Goal: Information Seeking & Learning: Check status

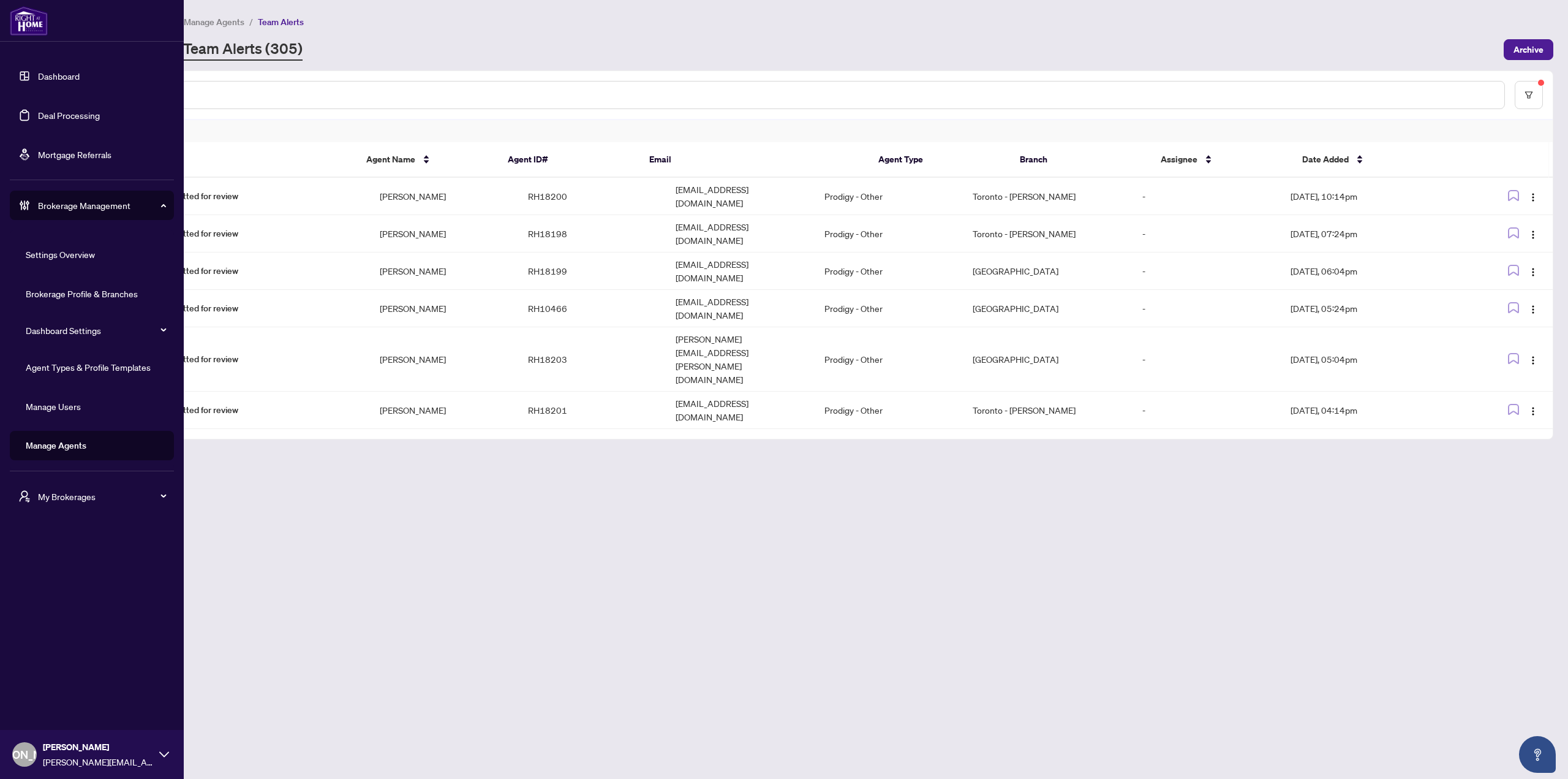
click at [72, 424] on span "My Brokerages" at bounding box center [101, 496] width 128 height 13
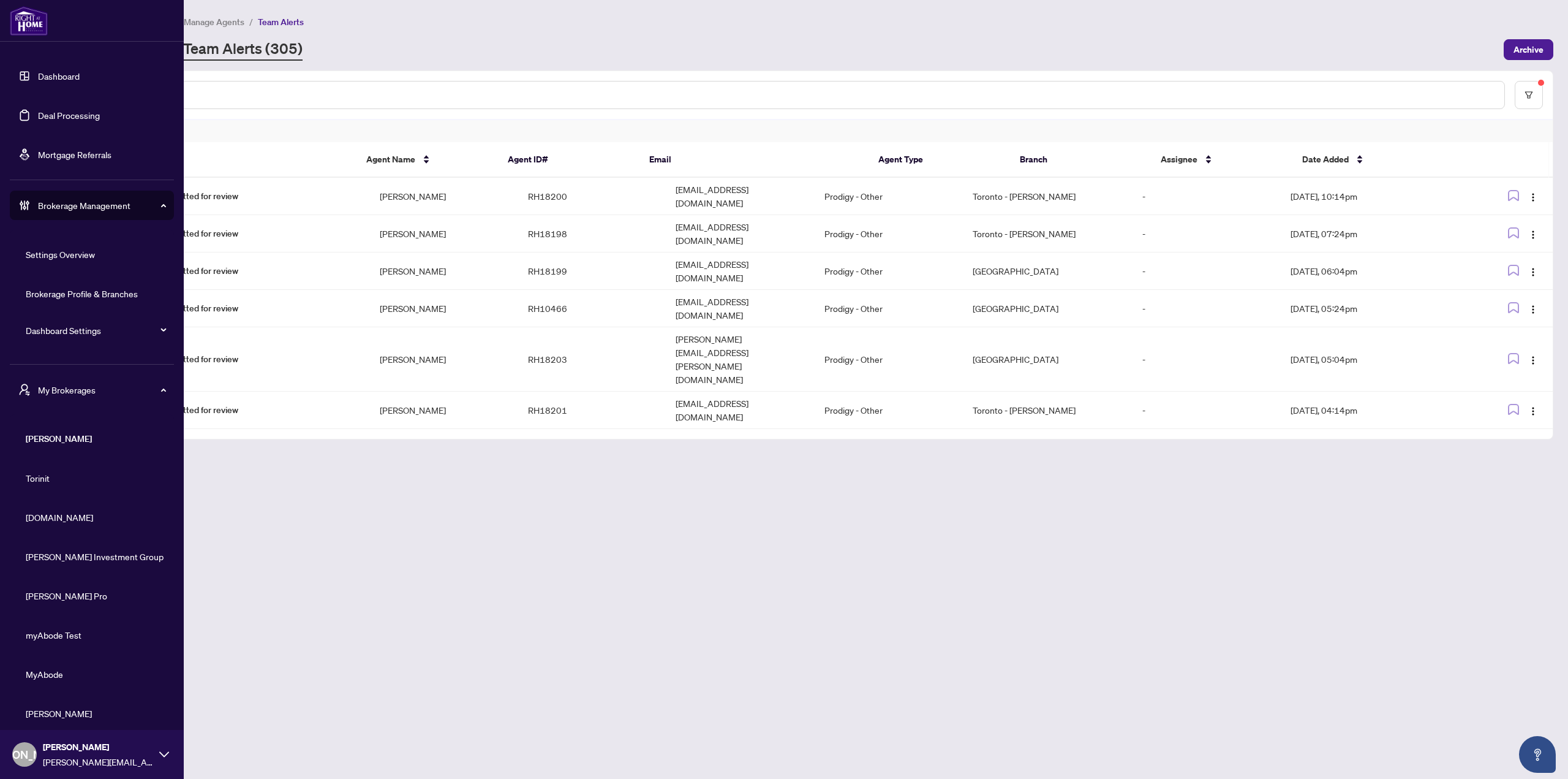
click at [51, 424] on span "[DOMAIN_NAME]" at bounding box center [95, 517] width 140 height 13
click at [44, 98] on ul "Dashboard Deal Processing Mortgage Referrals" at bounding box center [92, 115] width 164 height 108
click at [44, 110] on link "Deal Processing" at bounding box center [68, 115] width 61 height 11
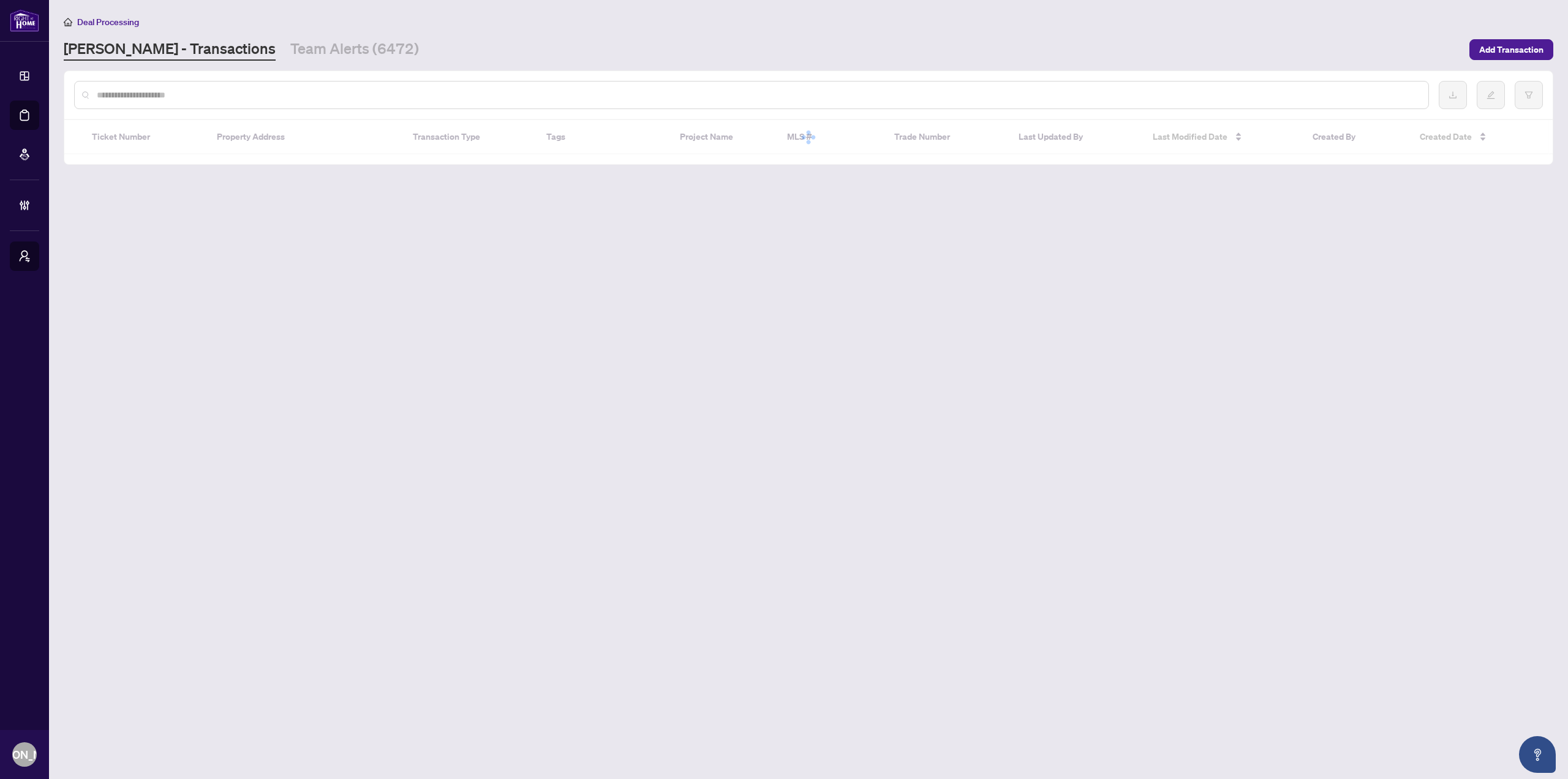
click at [256, 100] on input "text" at bounding box center [757, 95] width 1322 height 13
paste input "*****"
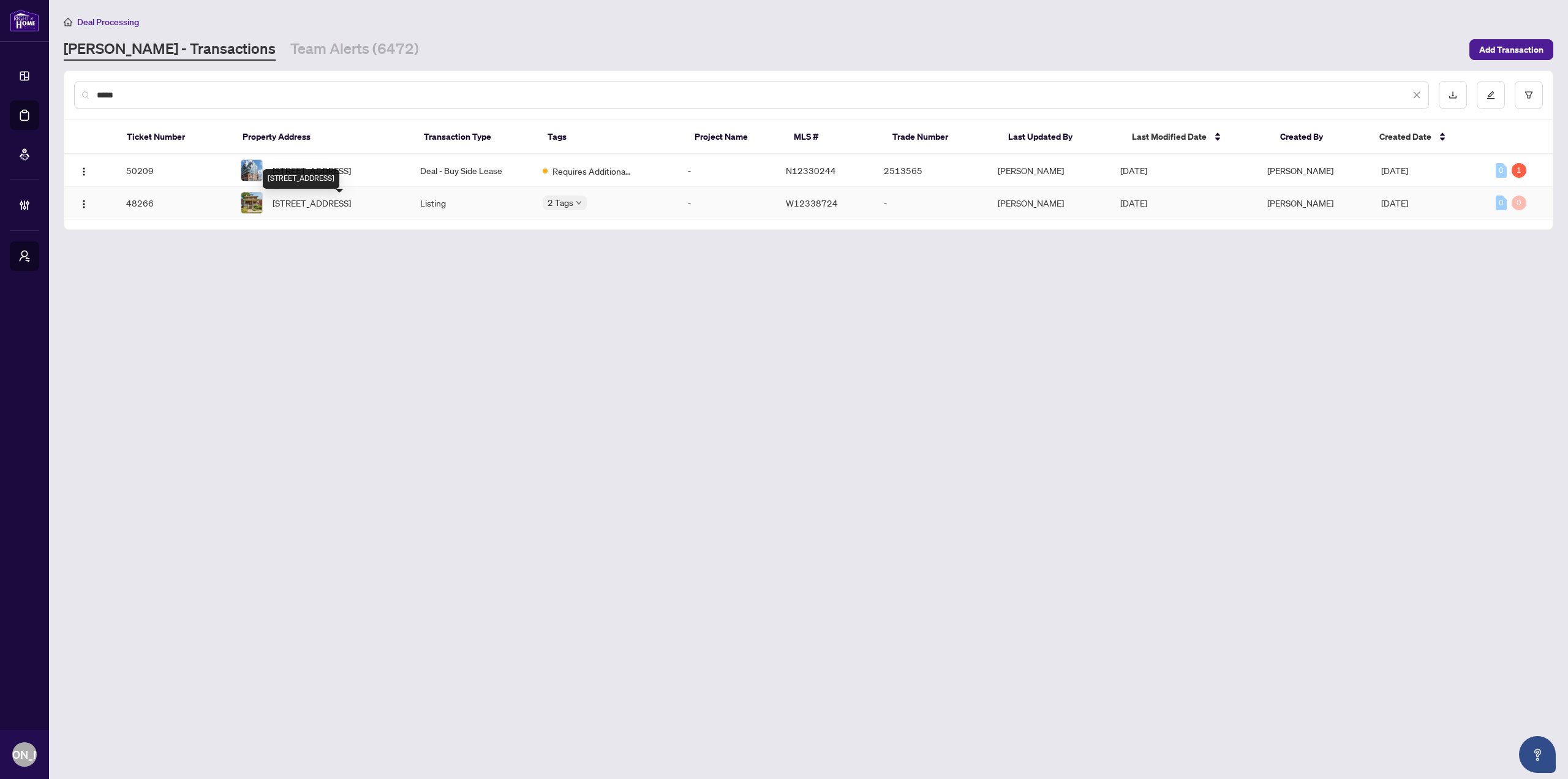
type input "*****"
click at [311, 209] on span "[STREET_ADDRESS]" at bounding box center [311, 202] width 78 height 13
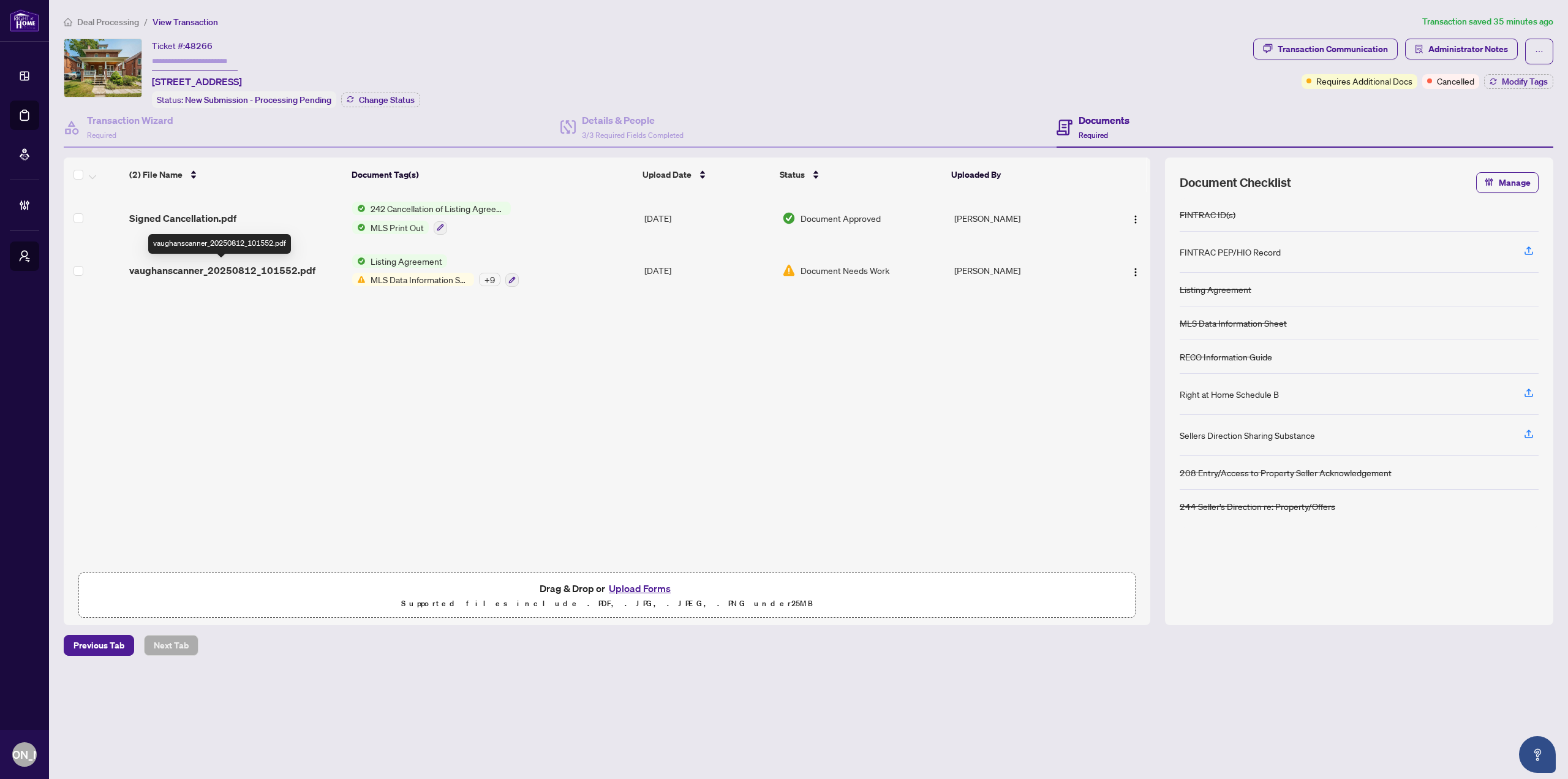
click at [238, 272] on span "vaughanscanner_20250812_101552.pdf" at bounding box center [222, 270] width 186 height 15
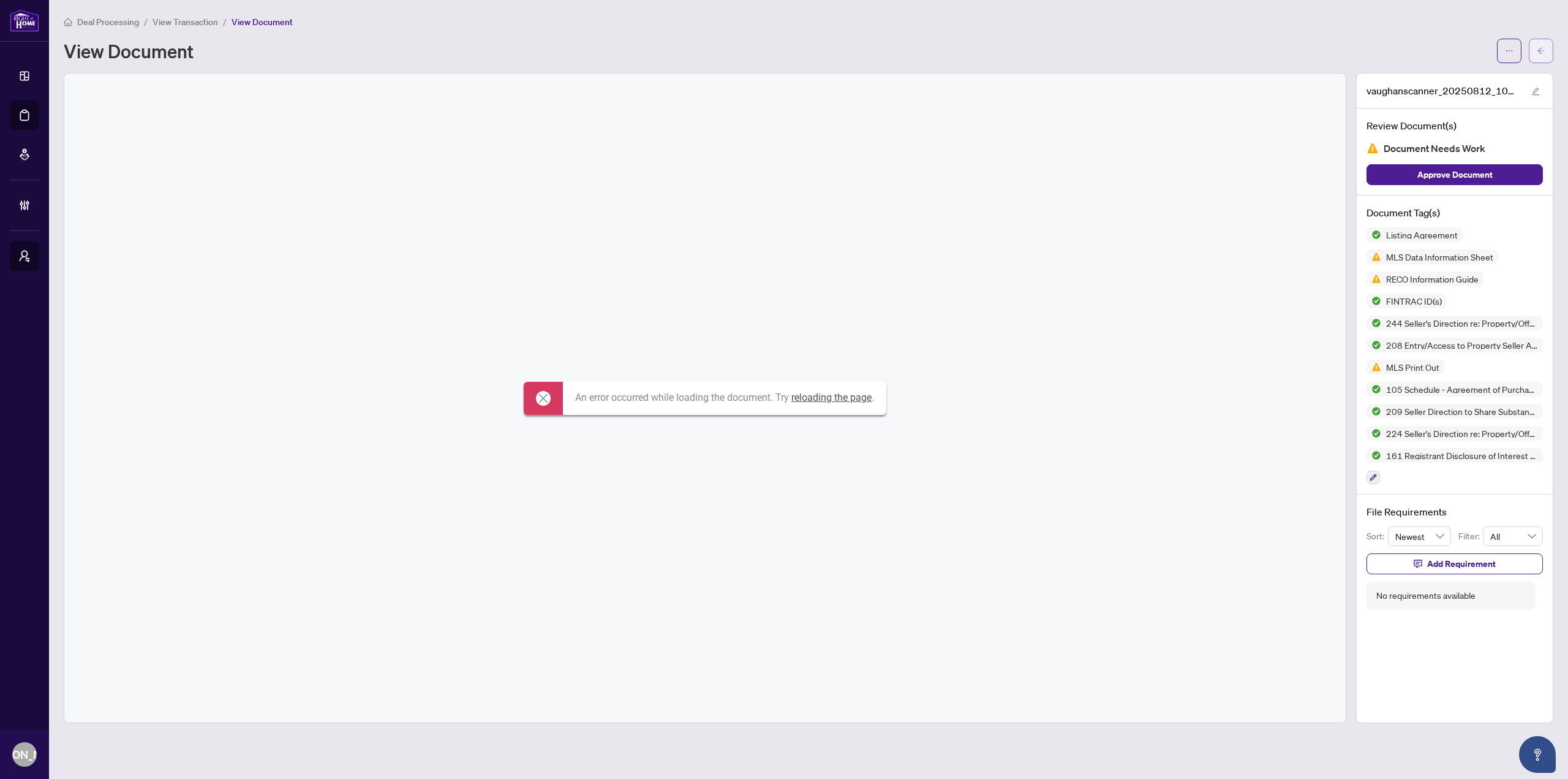
click at [940, 42] on span "button" at bounding box center [1541, 50] width 9 height 20
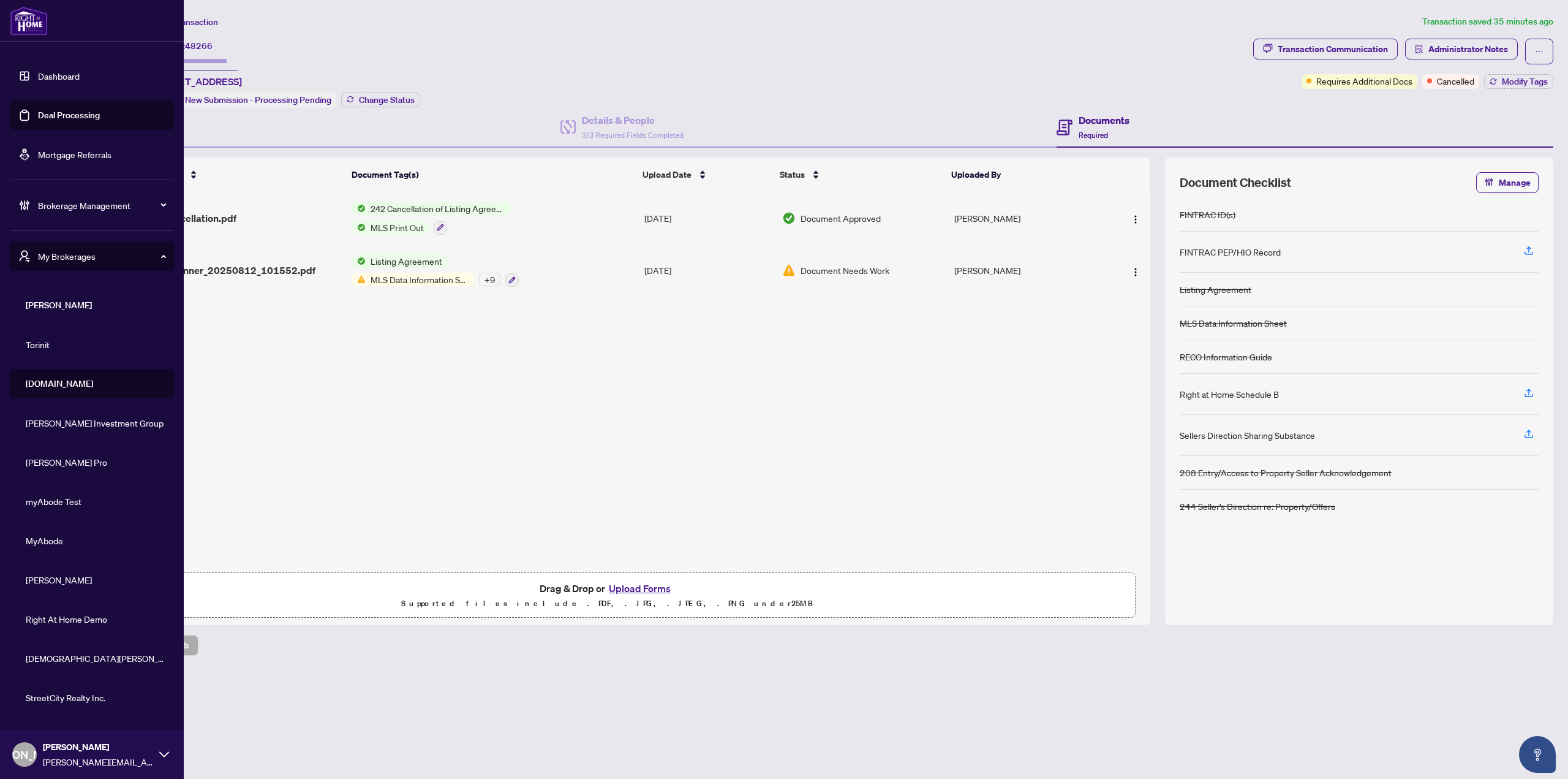
click at [38, 113] on link "Deal Processing" at bounding box center [68, 115] width 61 height 11
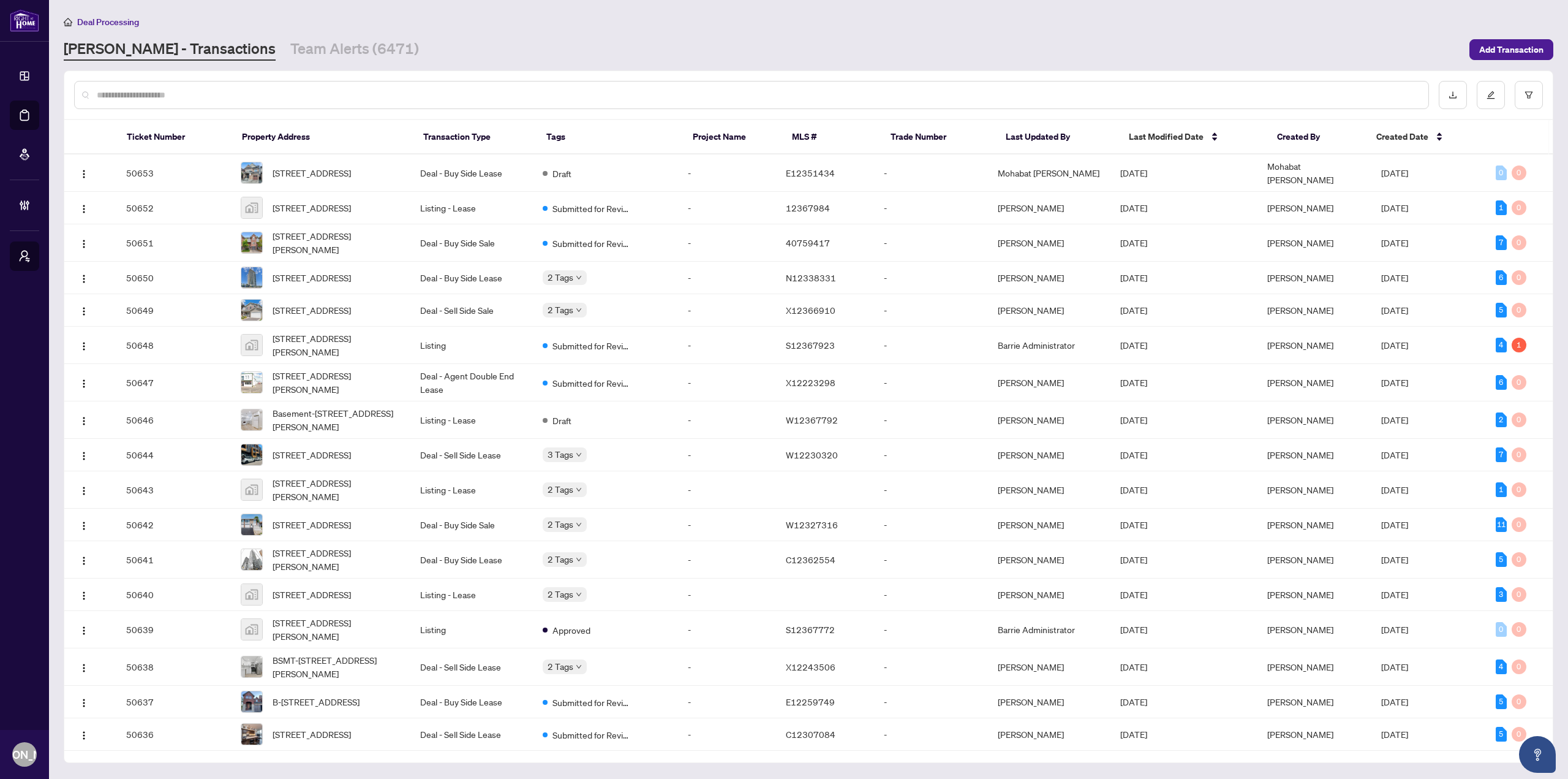
click at [283, 95] on input "text" at bounding box center [757, 95] width 1322 height 13
paste input "*****"
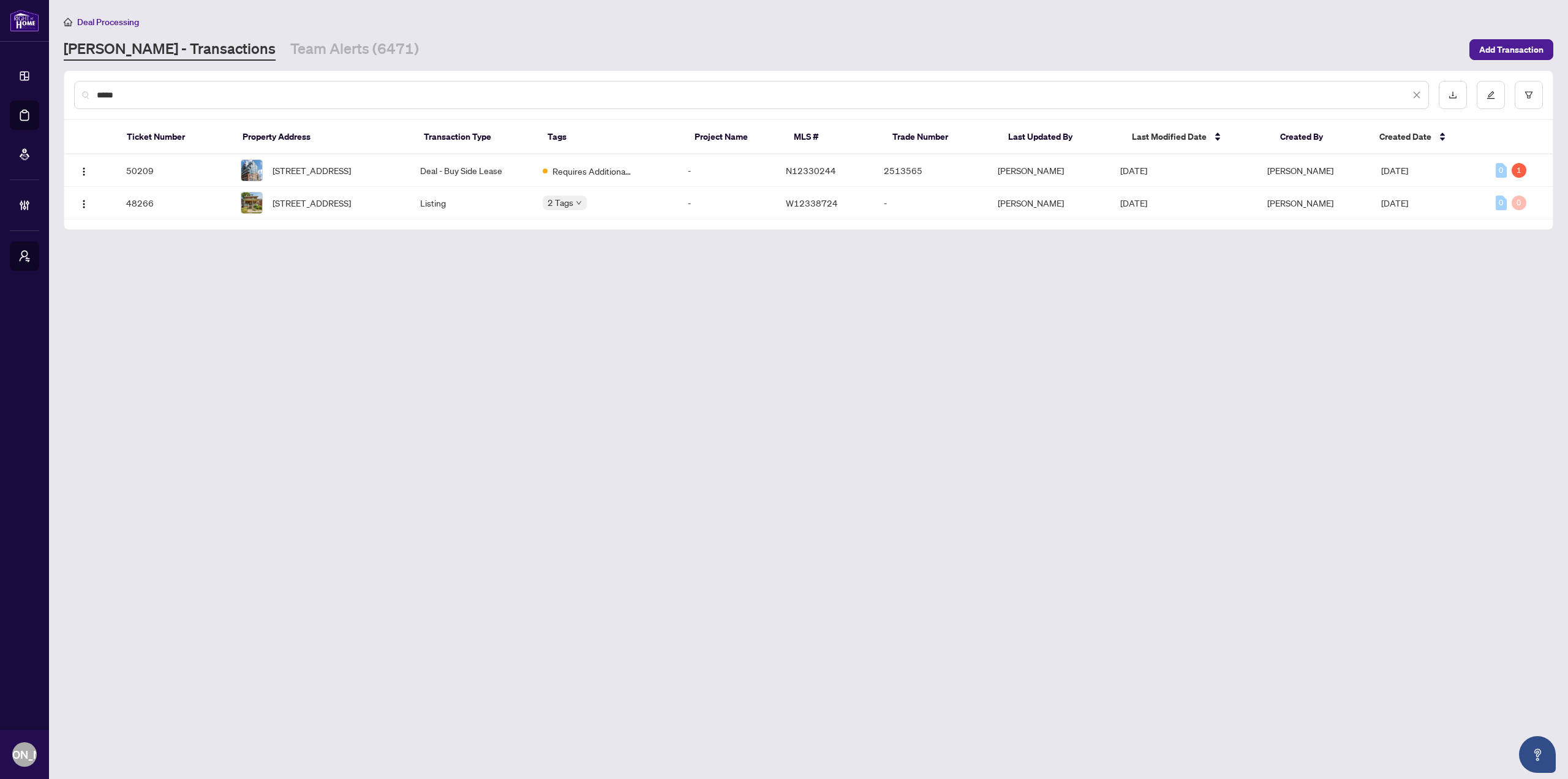
type input "*****"
drag, startPoint x: 281, startPoint y: 95, endPoint x: 70, endPoint y: 175, distance: 225.7
click at [81, 102] on div "*****" at bounding box center [751, 95] width 1355 height 28
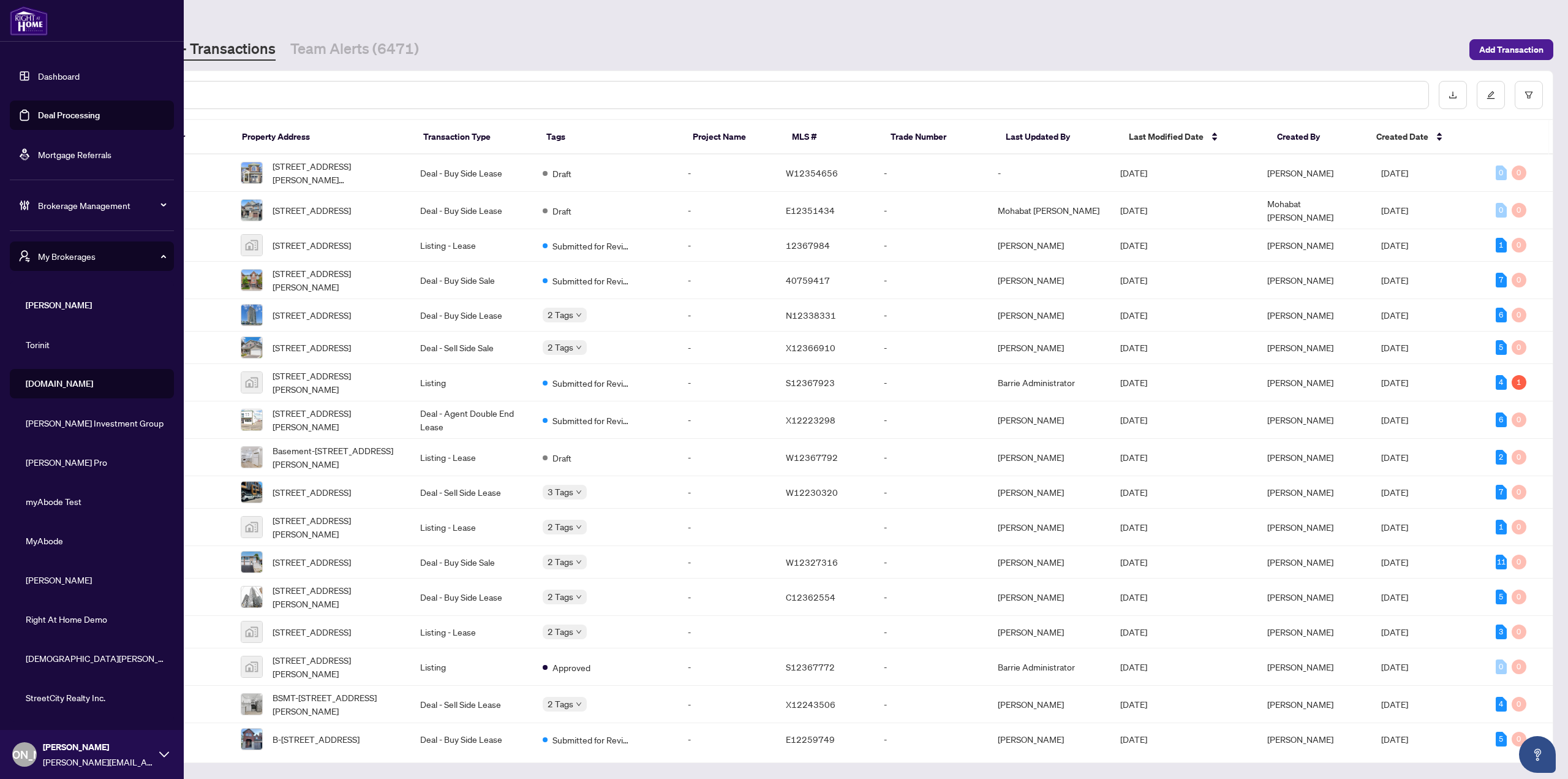
drag, startPoint x: 44, startPoint y: 76, endPoint x: 51, endPoint y: 76, distance: 7.0
click at [44, 76] on link "Dashboard" at bounding box center [59, 77] width 42 height 11
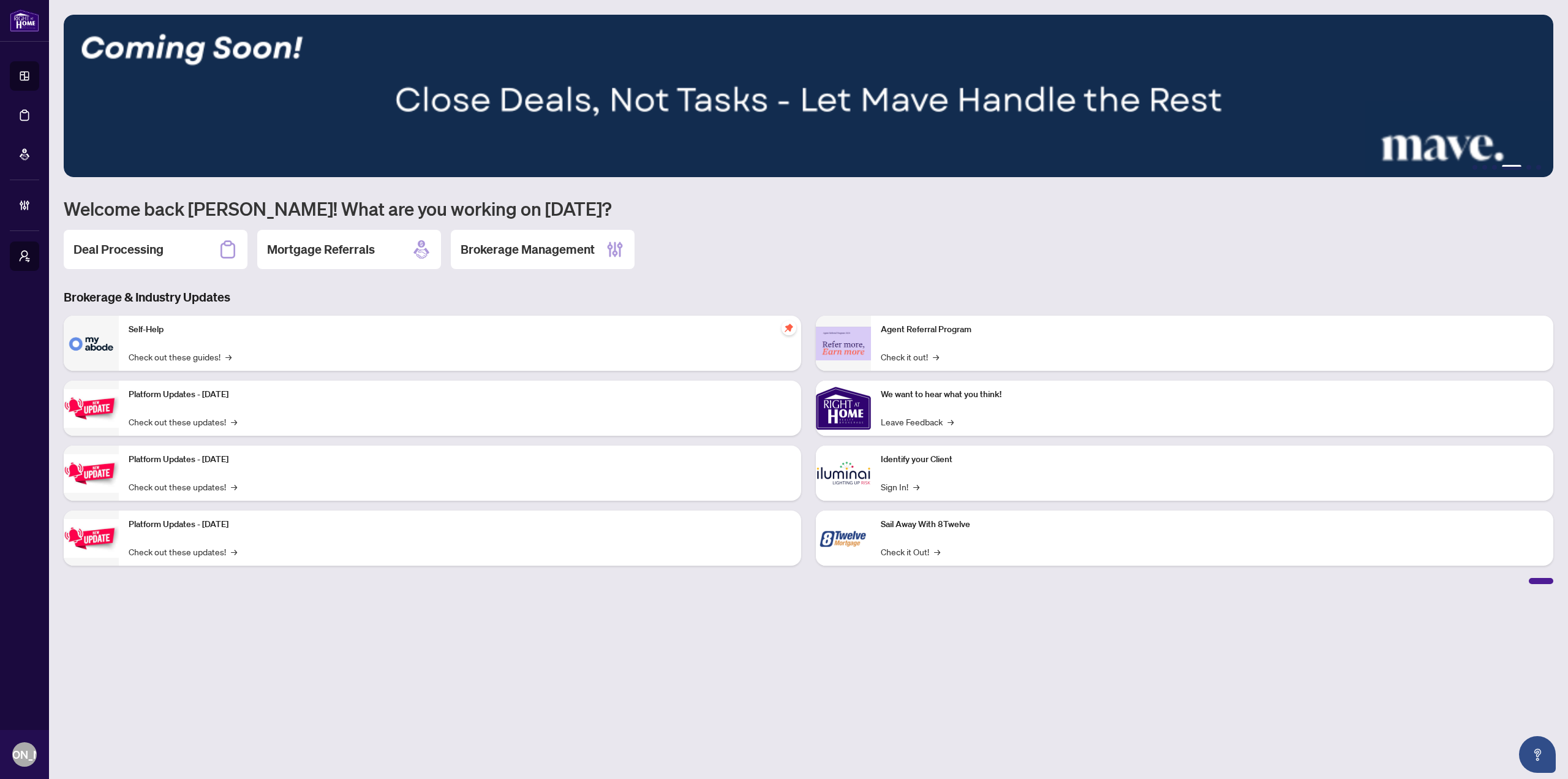
click at [724, 226] on div "1 2 3 4 5 6 Welcome back [PERSON_NAME]! What are you working on [DATE]? Deal Pr…" at bounding box center [808, 300] width 1490 height 569
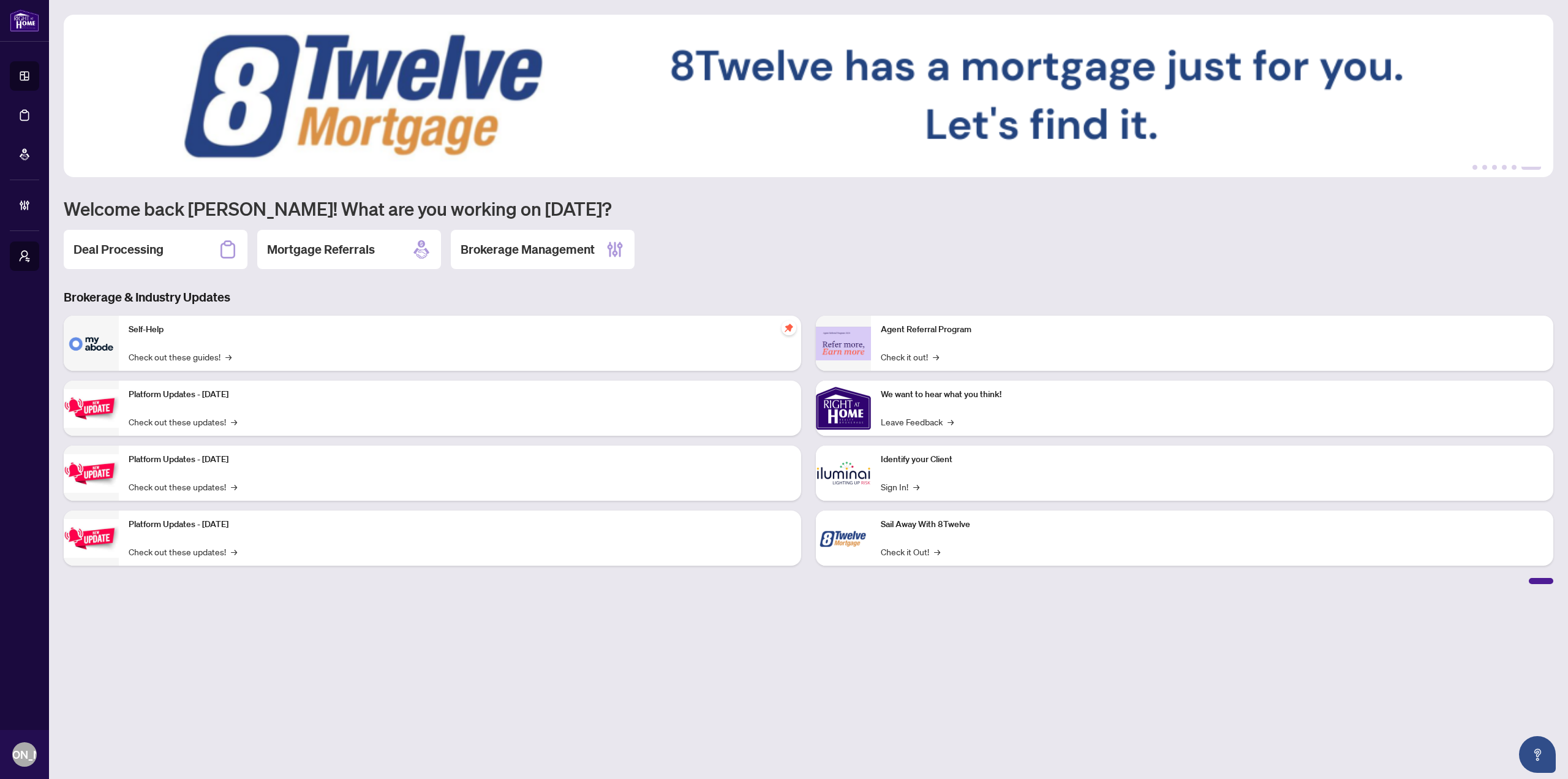
click at [620, 424] on main "1 2 3 4 5 6 Welcome back [PERSON_NAME]! What are you working on [DATE]? Deal Pr…" at bounding box center [808, 390] width 1519 height 779
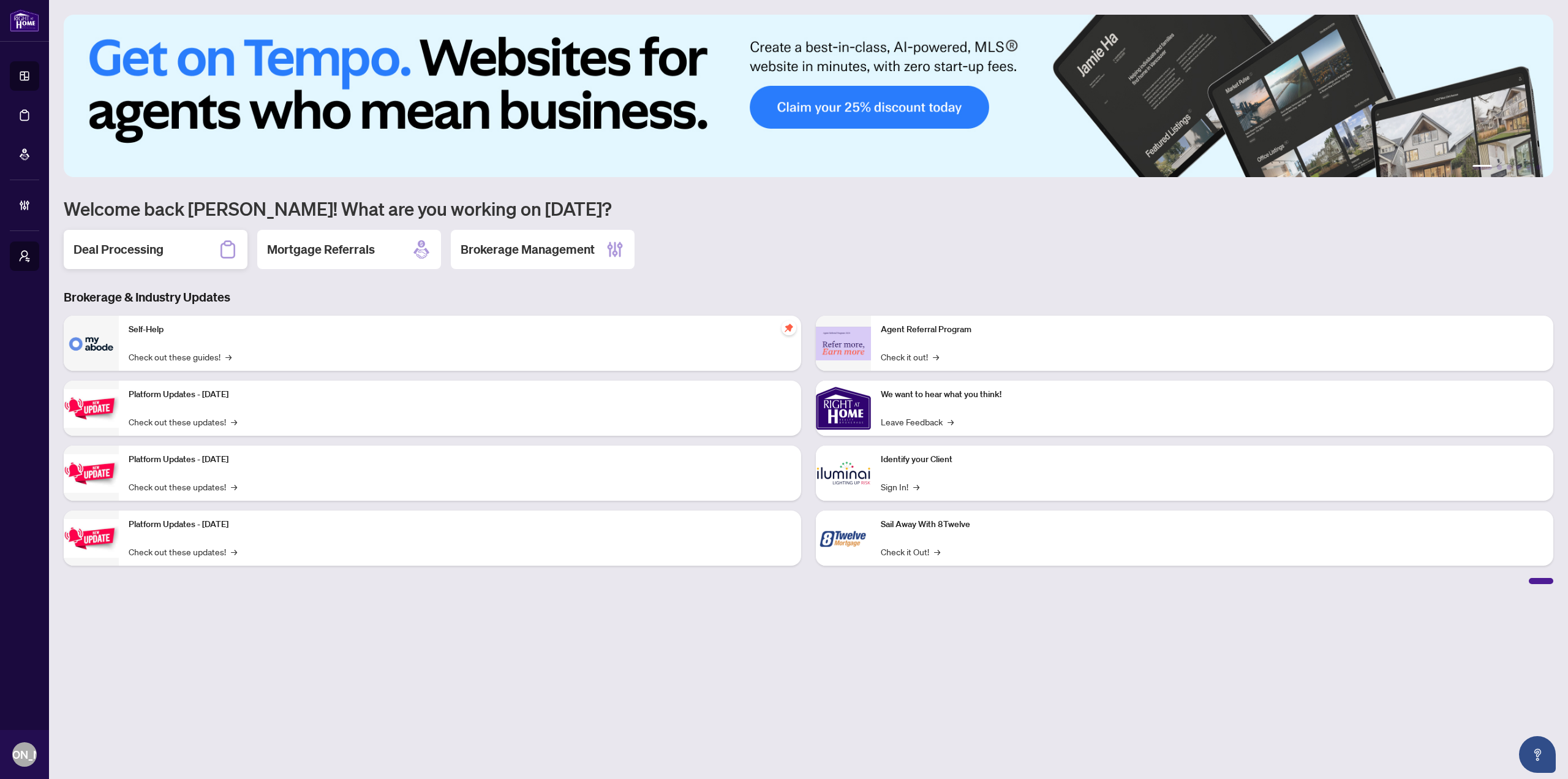
click at [186, 243] on div "Deal Processing" at bounding box center [155, 249] width 183 height 39
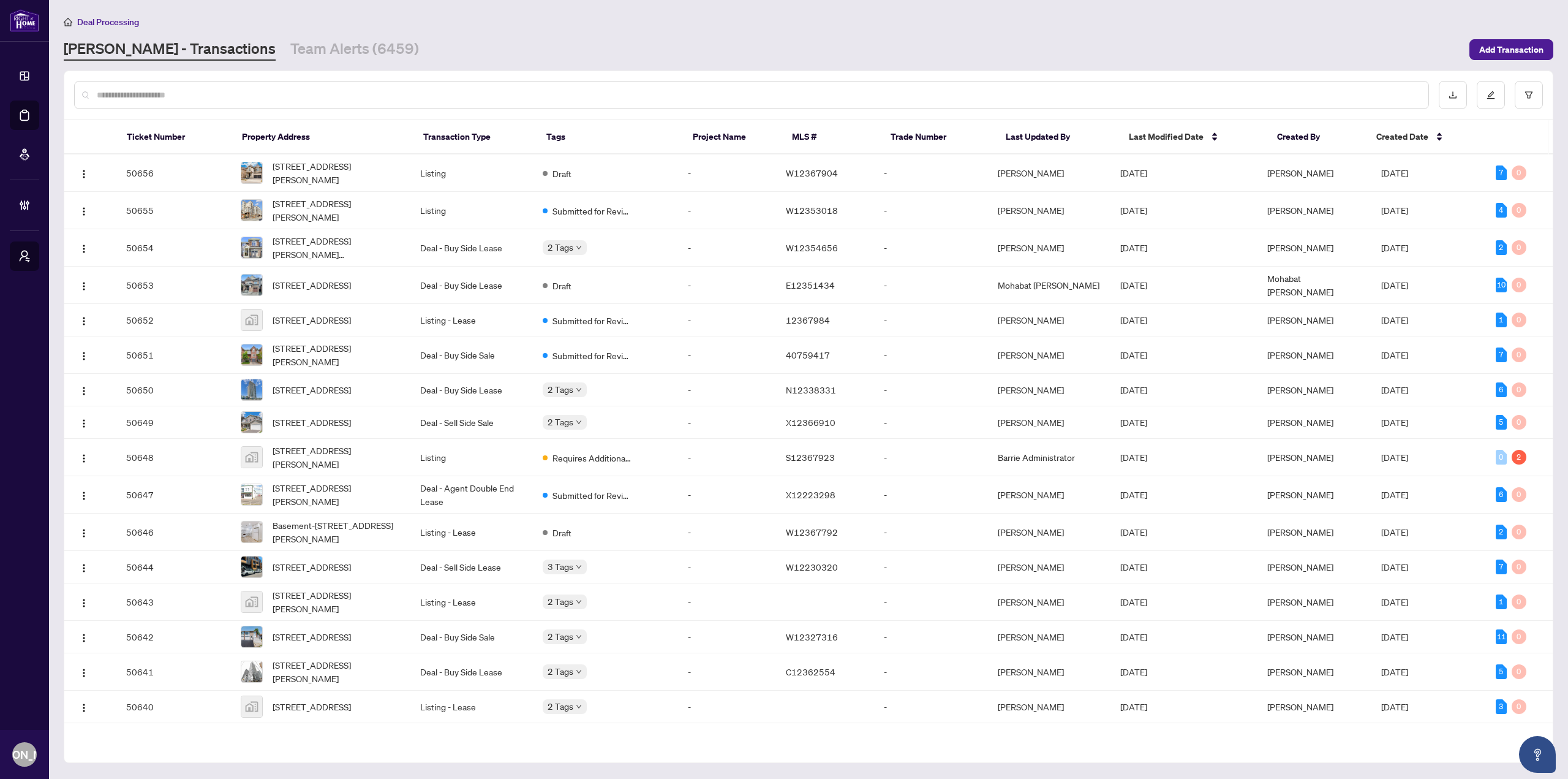
click at [305, 98] on input "text" at bounding box center [757, 95] width 1322 height 13
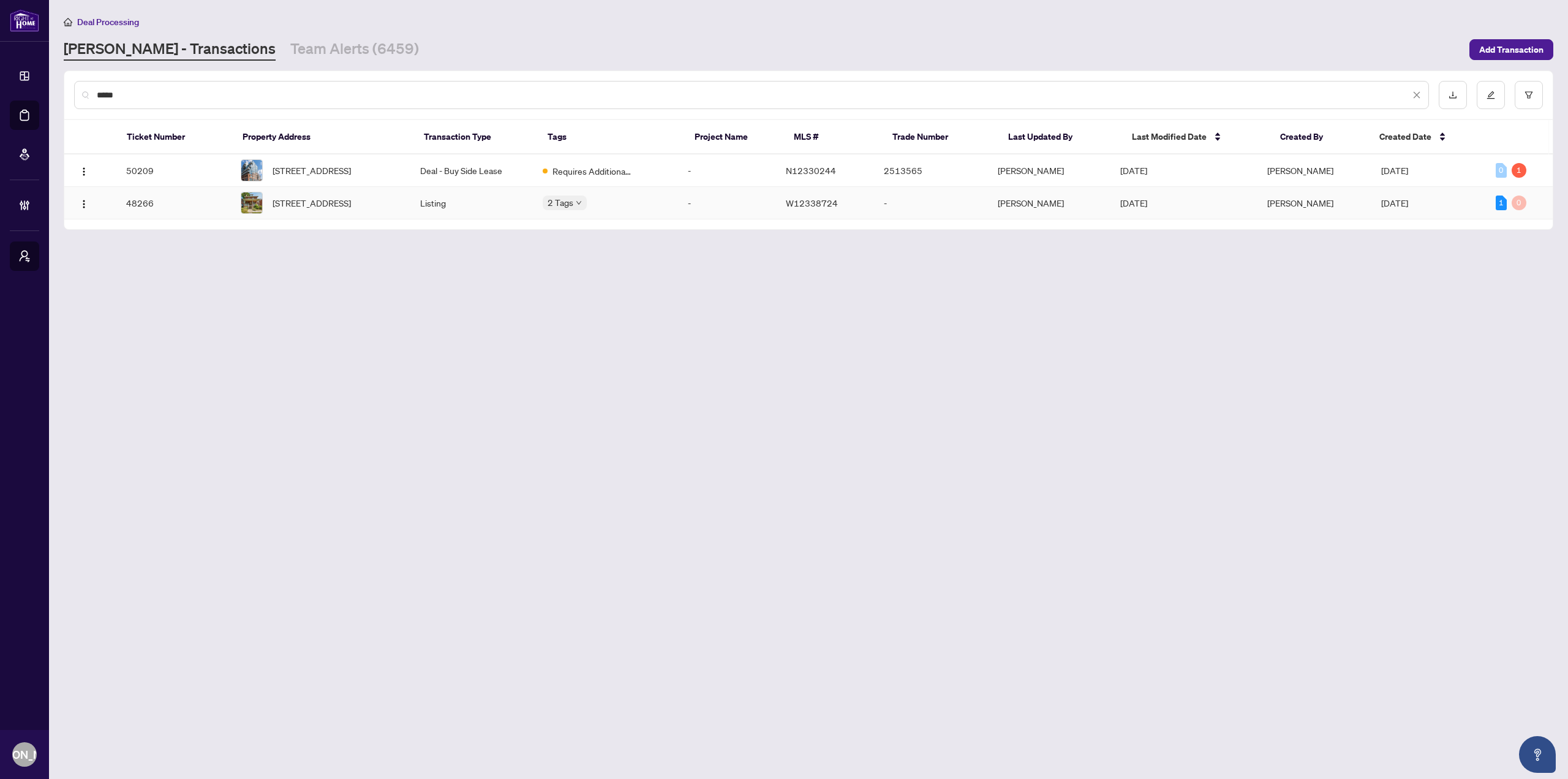
type input "*****"
click at [347, 210] on span "[STREET_ADDRESS]" at bounding box center [311, 202] width 78 height 13
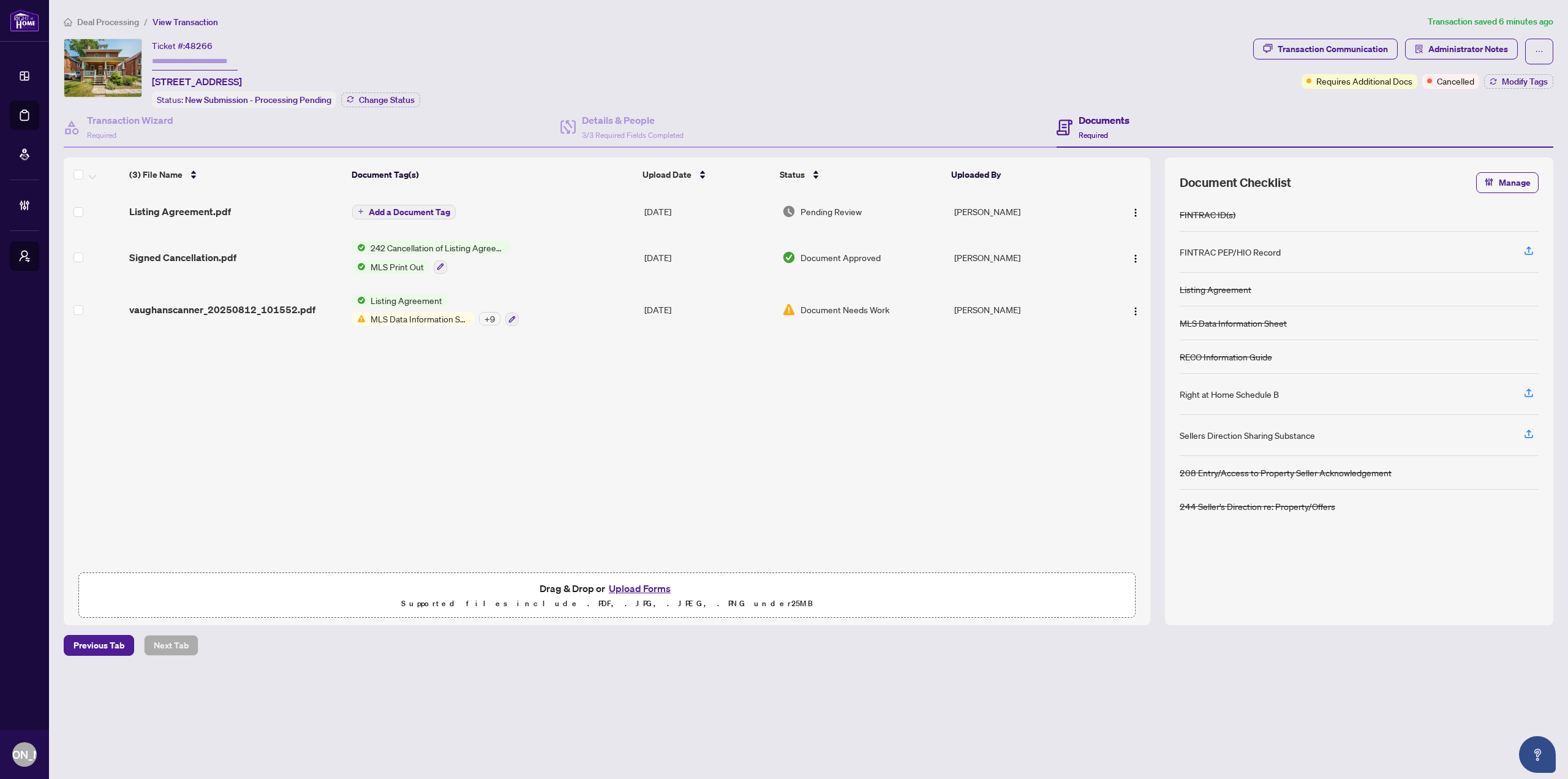
click at [274, 216] on div "Listing Agreement.pdf" at bounding box center [236, 212] width 214 height 15
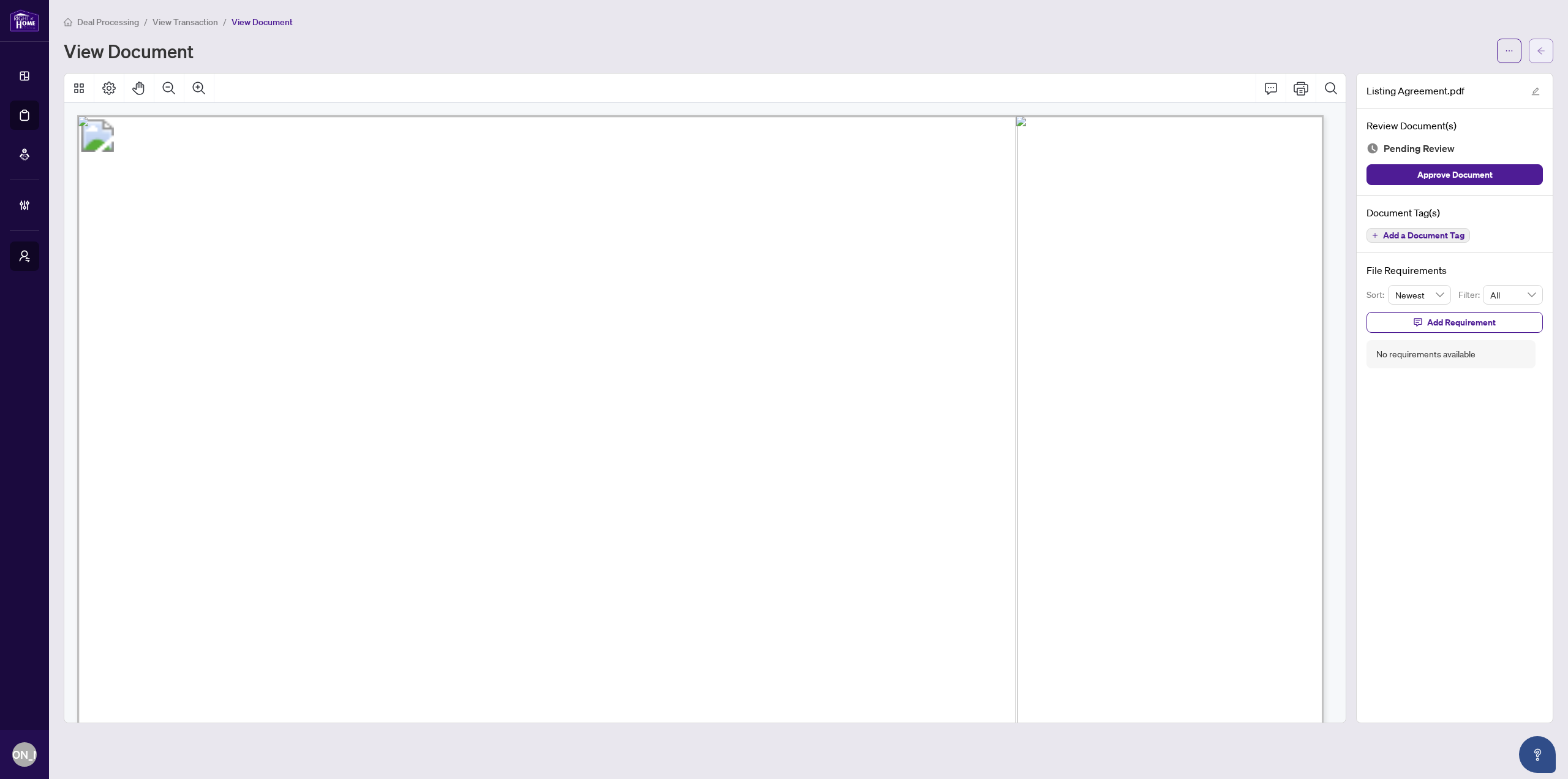
click at [940, 41] on button "button" at bounding box center [1542, 51] width 25 height 25
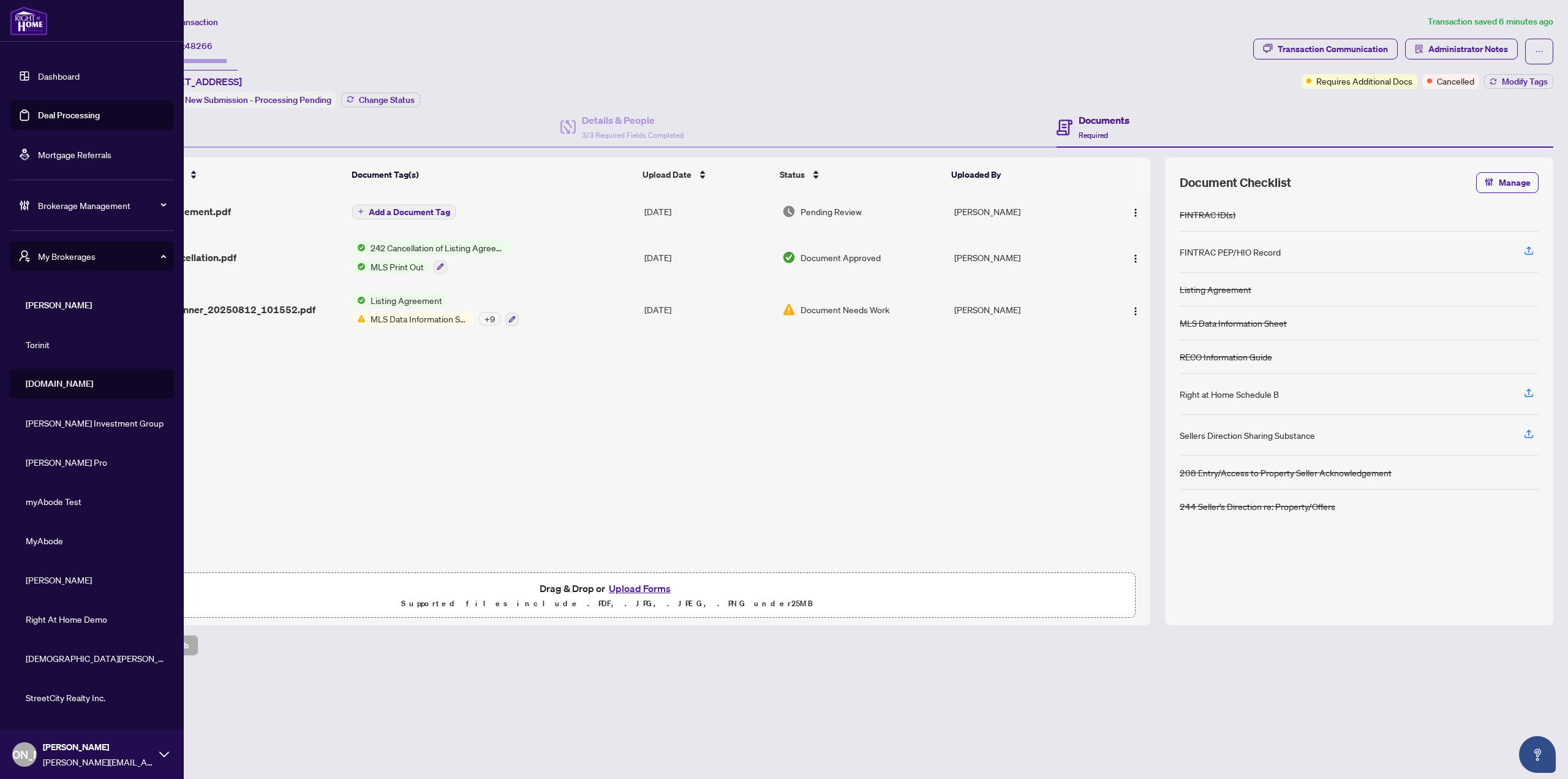
drag, startPoint x: 41, startPoint y: 114, endPoint x: 47, endPoint y: 121, distance: 9.2
click at [41, 114] on link "Deal Processing" at bounding box center [68, 115] width 61 height 11
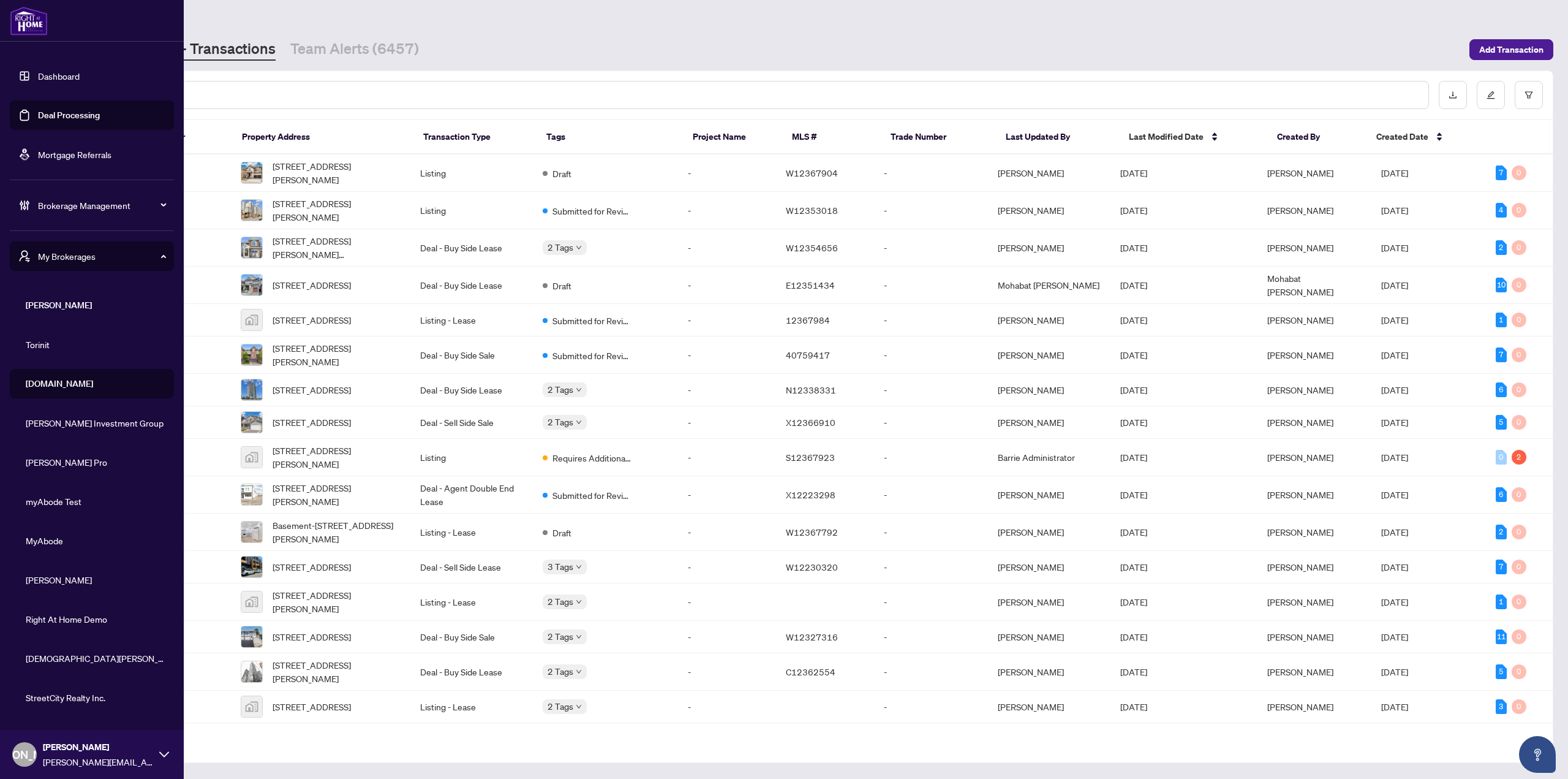
click at [38, 72] on link "Dashboard" at bounding box center [59, 77] width 42 height 11
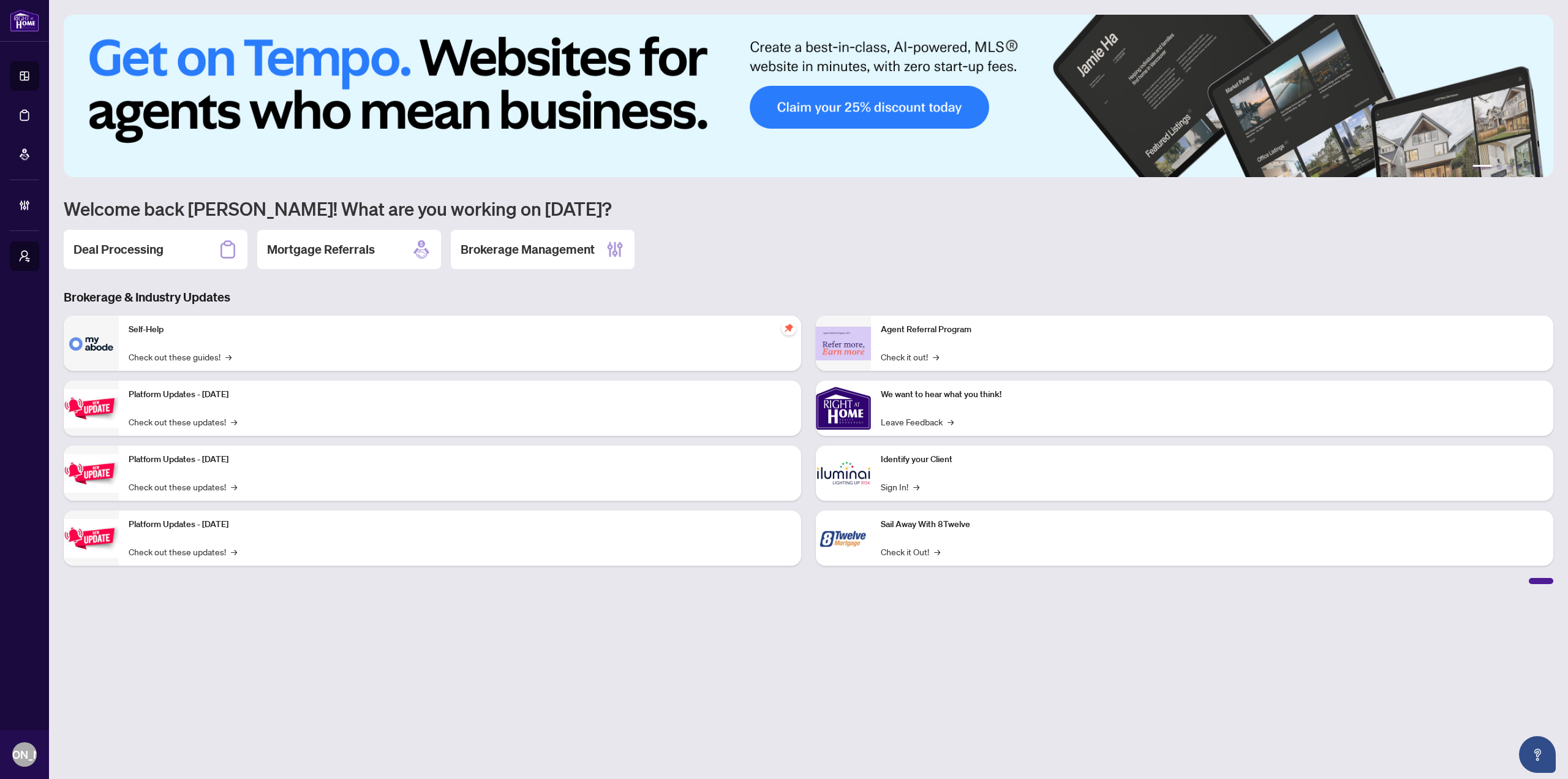
click at [678, 227] on div "1 2 3 4 5 6 Welcome back [PERSON_NAME]! What are you working on [DATE]? Deal Pr…" at bounding box center [808, 300] width 1490 height 569
click at [721, 235] on div "Deal Processing Mortgage Referrals Brokerage Management" at bounding box center [808, 249] width 1490 height 39
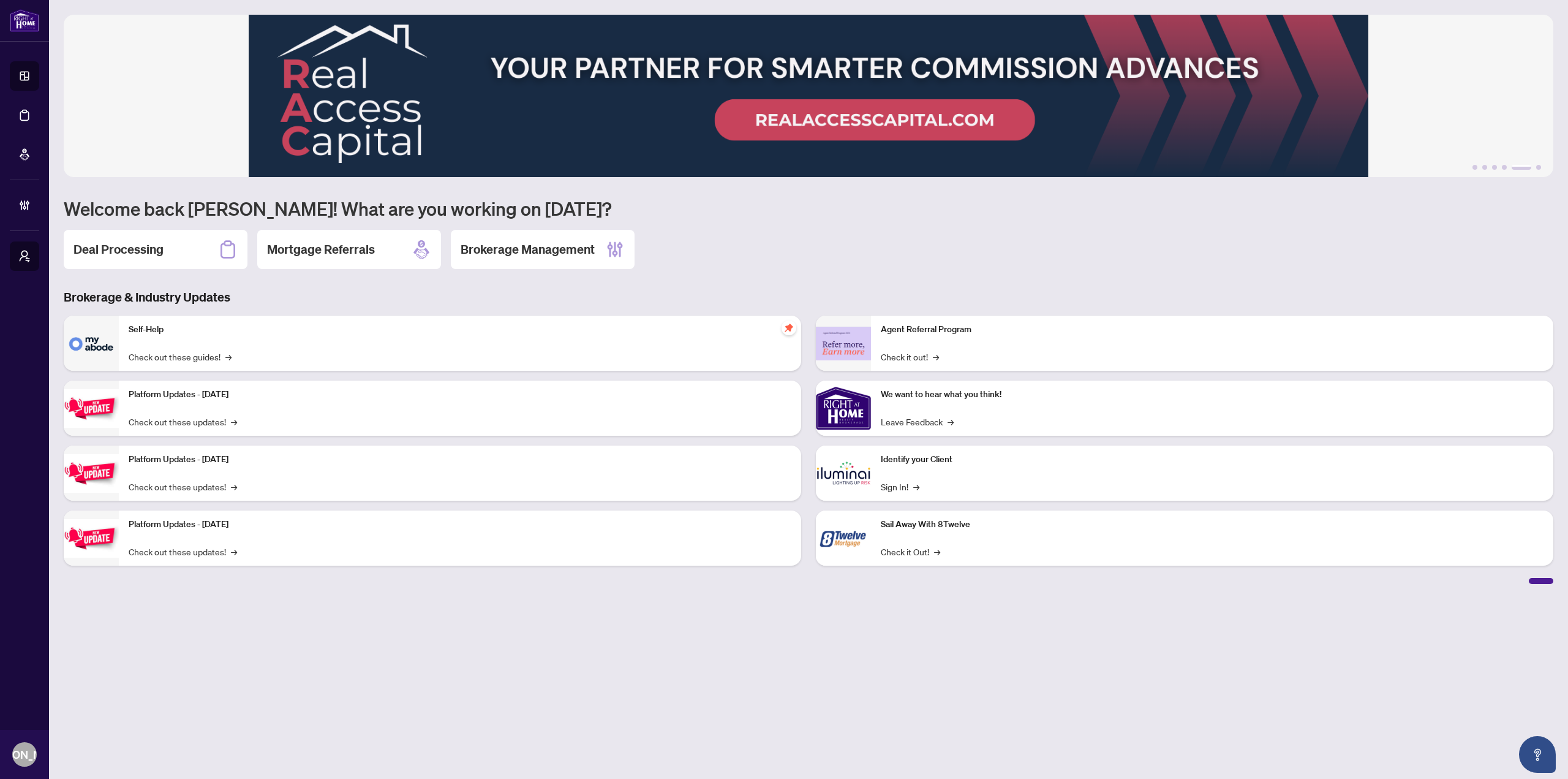
click at [721, 245] on div "Deal Processing Mortgage Referrals Brokerage Management" at bounding box center [808, 249] width 1490 height 39
click at [492, 424] on main "1 2 3 4 5 6 Welcome back [PERSON_NAME]! What are you working on [DATE]? Deal Pr…" at bounding box center [808, 390] width 1519 height 779
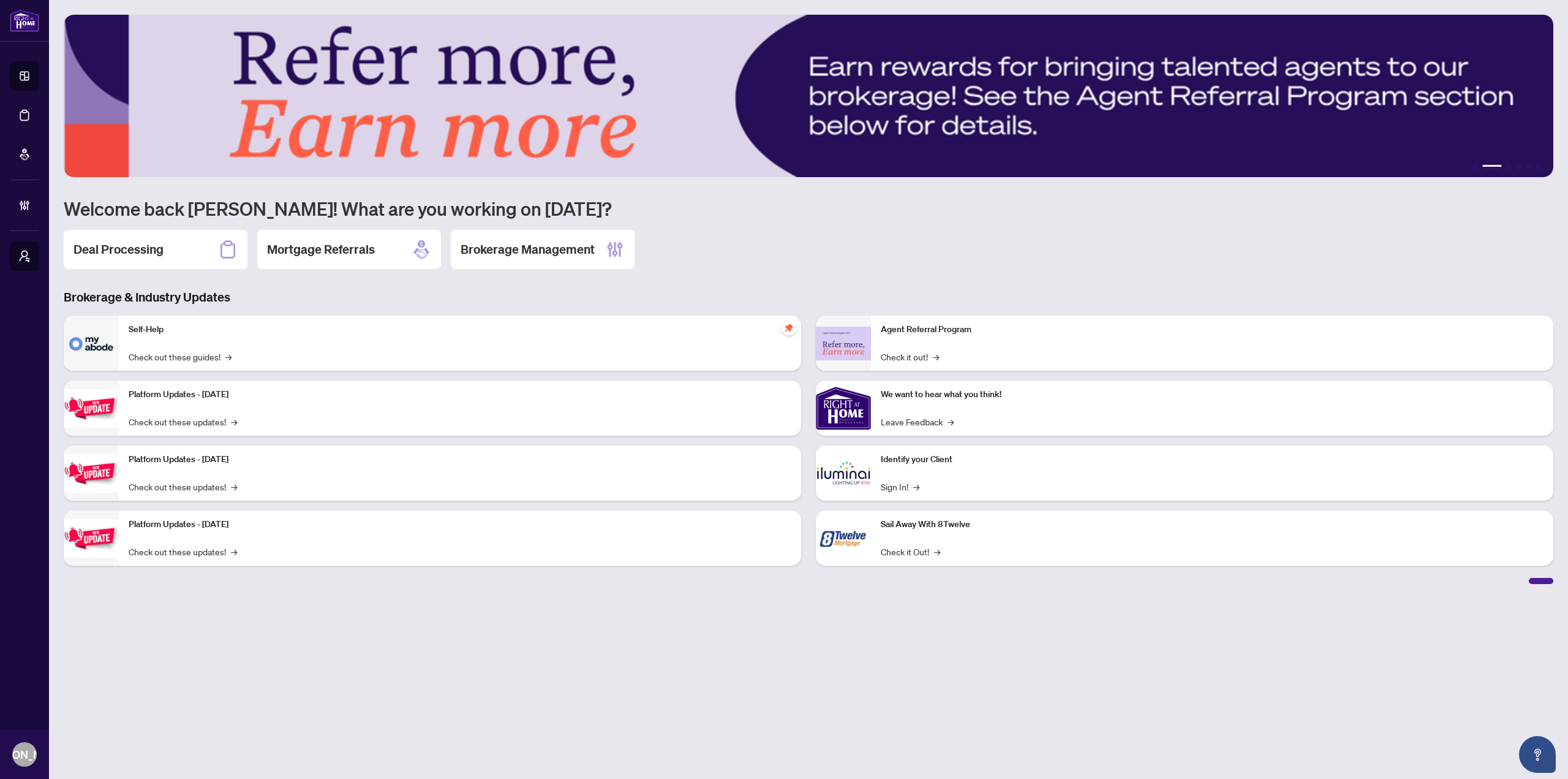
click at [556, 424] on main "1 2 3 4 5 6 Welcome back [PERSON_NAME]! What are you working on [DATE]? Deal Pr…" at bounding box center [808, 390] width 1519 height 779
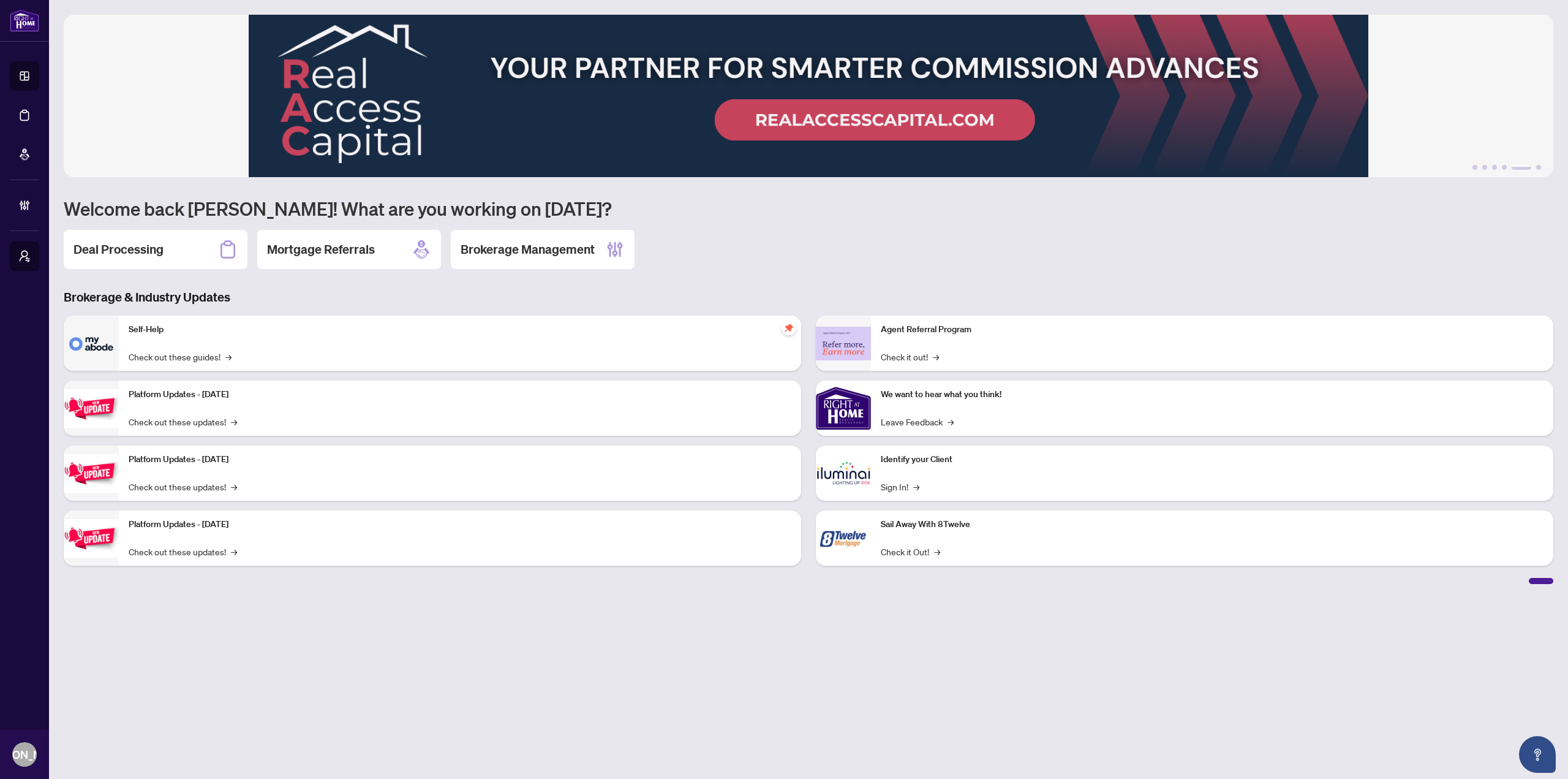
drag, startPoint x: 467, startPoint y: 629, endPoint x: 458, endPoint y: 640, distance: 14.2
click at [467, 424] on main "1 2 3 4 5 6 Welcome back [PERSON_NAME]! What are you working on [DATE]? Deal Pr…" at bounding box center [808, 390] width 1519 height 779
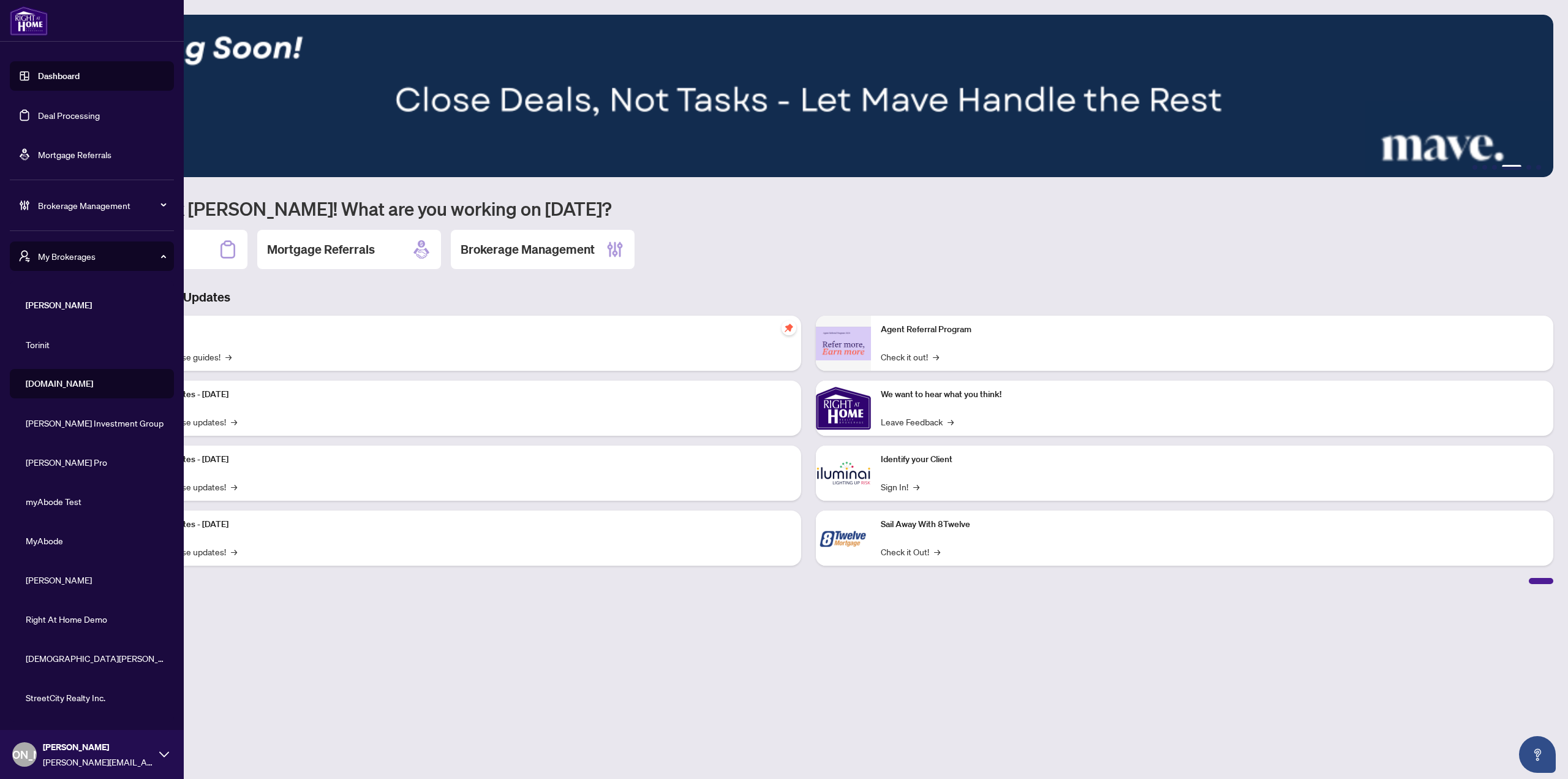
click at [78, 424] on span "myAbode Test" at bounding box center [95, 501] width 140 height 13
